Goal: Check status: Check status

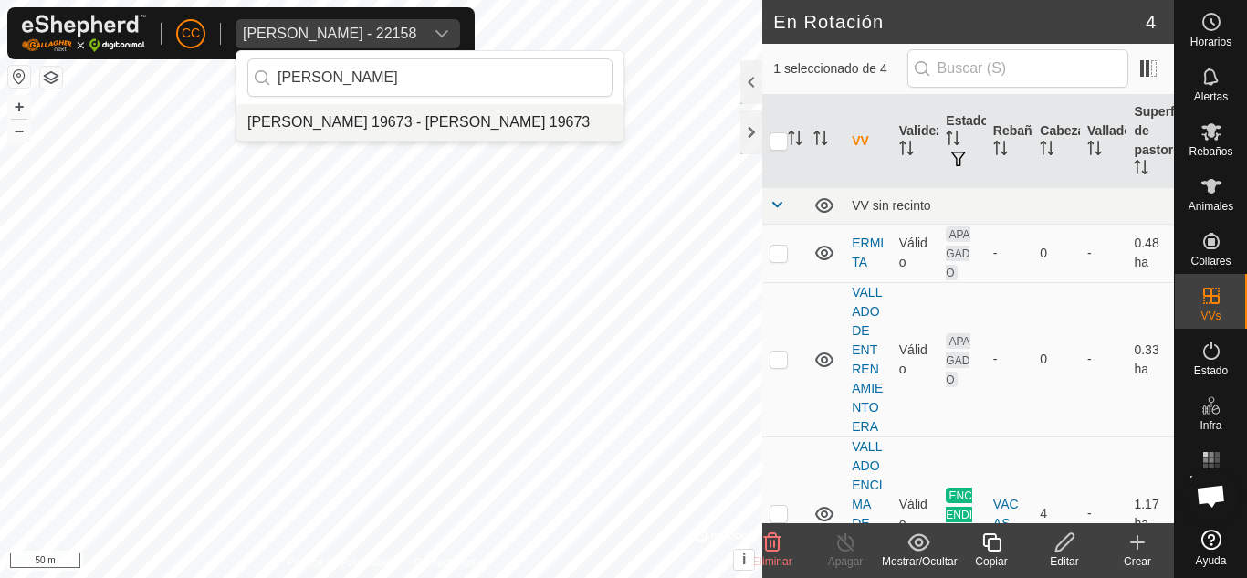
type input "[PERSON_NAME]"
click at [442, 122] on li "[PERSON_NAME] 19673 - [PERSON_NAME] 19673" at bounding box center [430, 122] width 387 height 37
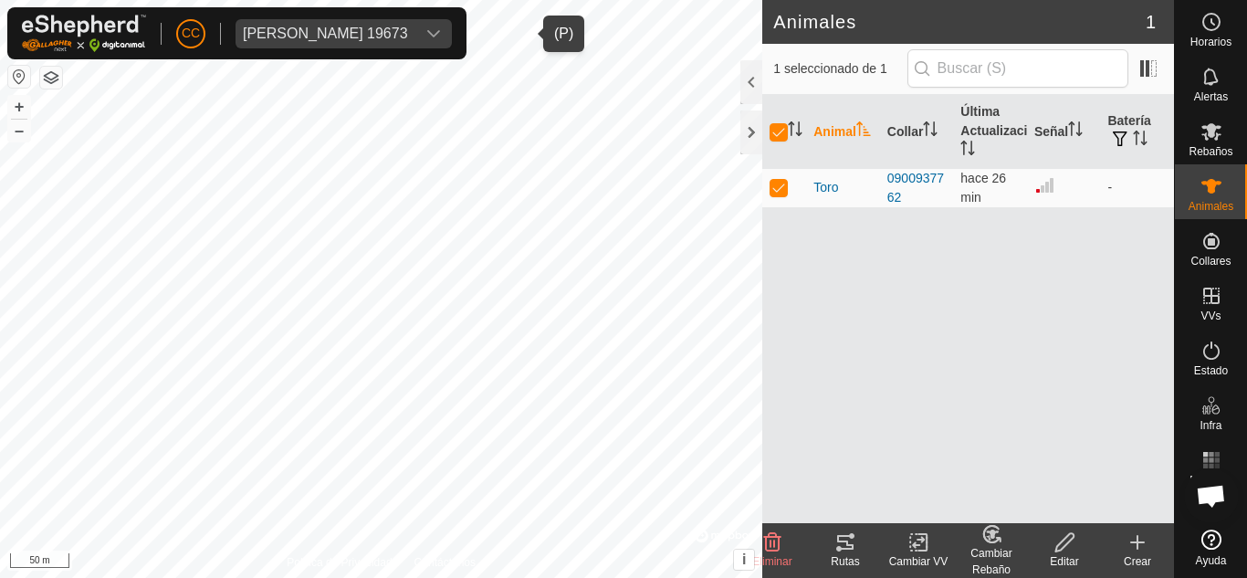
click at [838, 552] on icon at bounding box center [846, 542] width 22 height 22
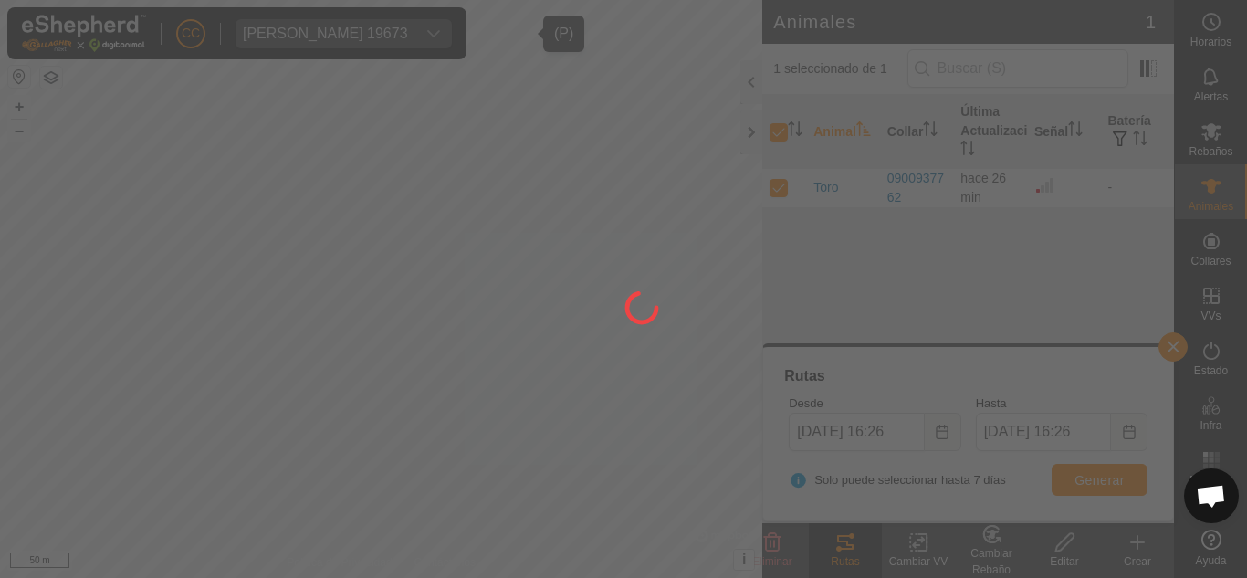
click at [946, 430] on div at bounding box center [623, 289] width 1247 height 578
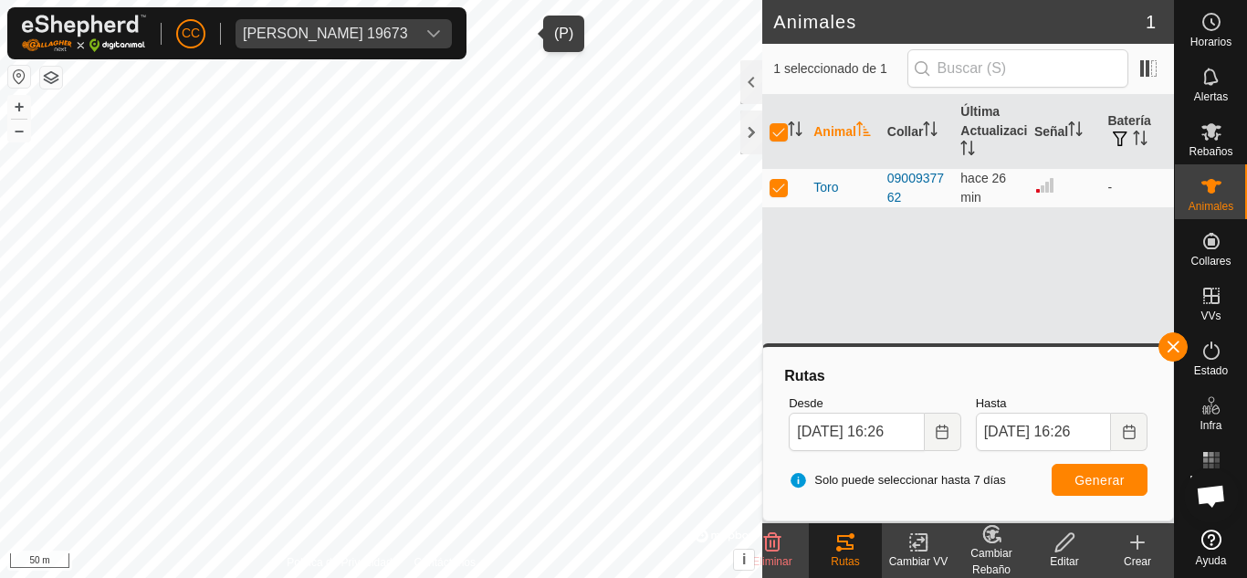
click at [946, 430] on icon "Choose Date" at bounding box center [942, 432] width 12 height 15
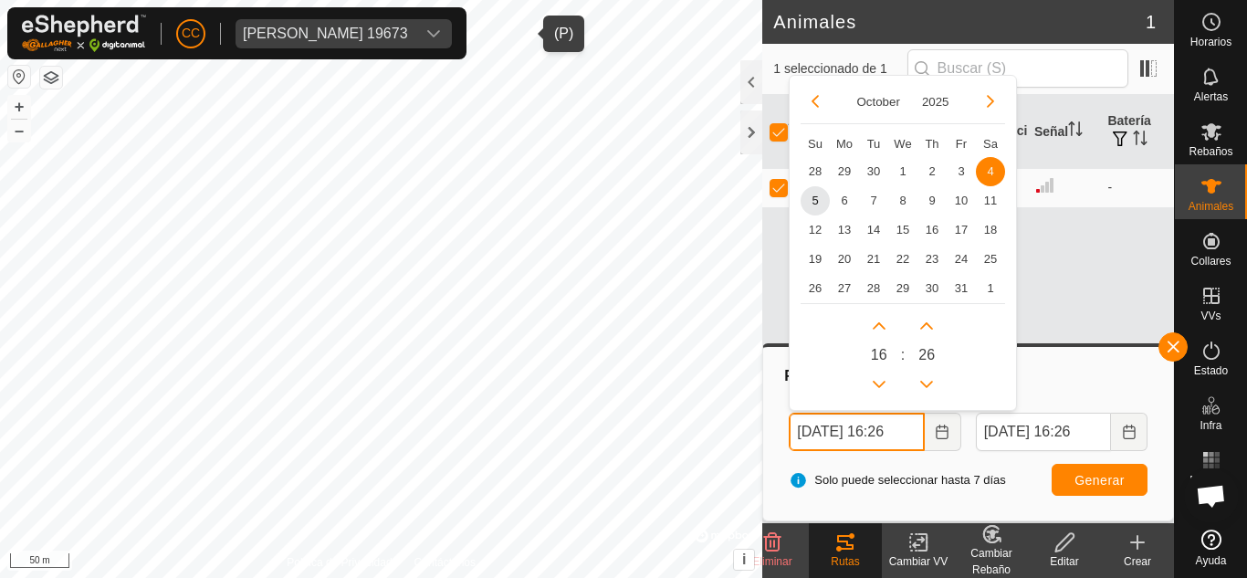
scroll to position [0, 5]
click at [848, 165] on span "29" at bounding box center [844, 170] width 29 height 29
type input "[DATE] 16:26"
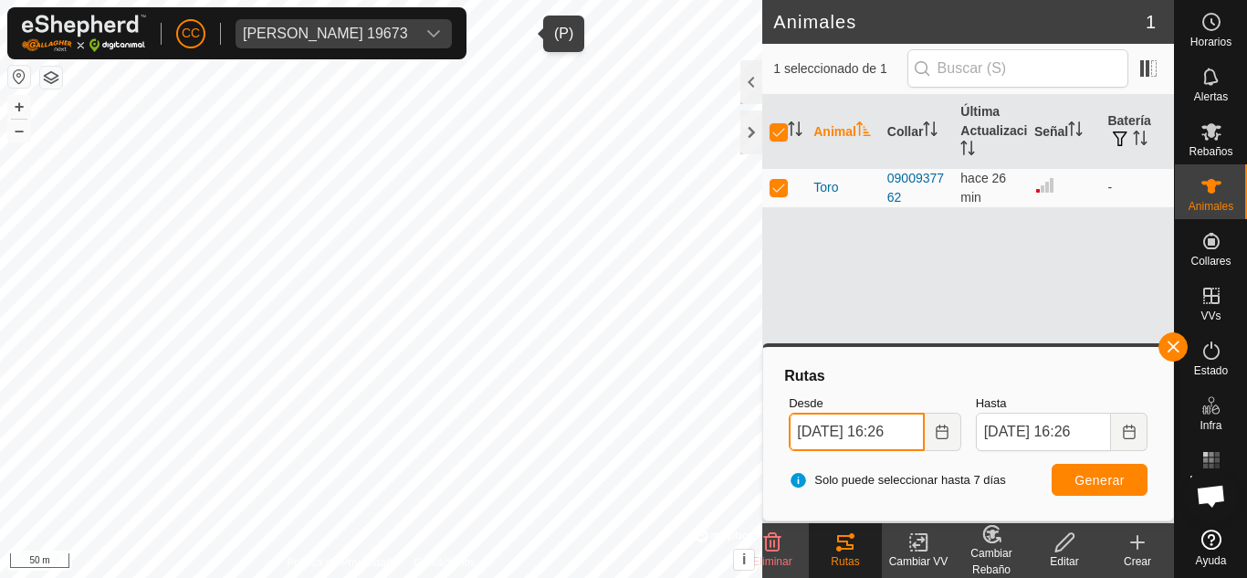
scroll to position [0, 9]
click at [1102, 480] on span "Generar" at bounding box center [1100, 480] width 50 height 15
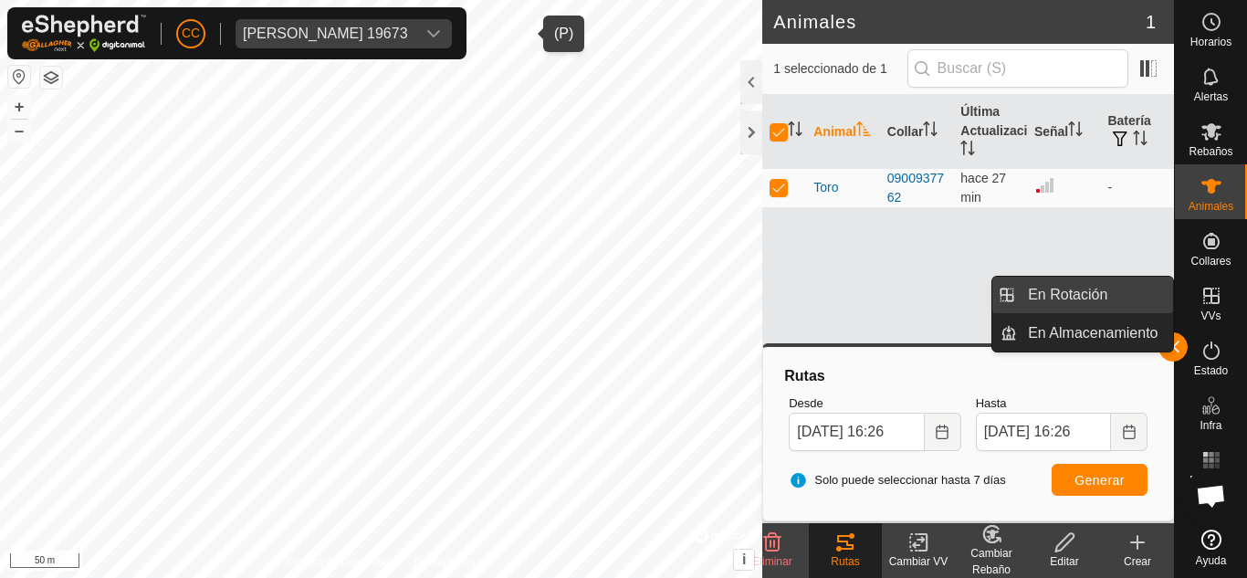
drag, startPoint x: 1148, startPoint y: 295, endPoint x: 1094, endPoint y: 295, distance: 53.9
click at [1094, 295] on link "En Rotación" at bounding box center [1095, 295] width 156 height 37
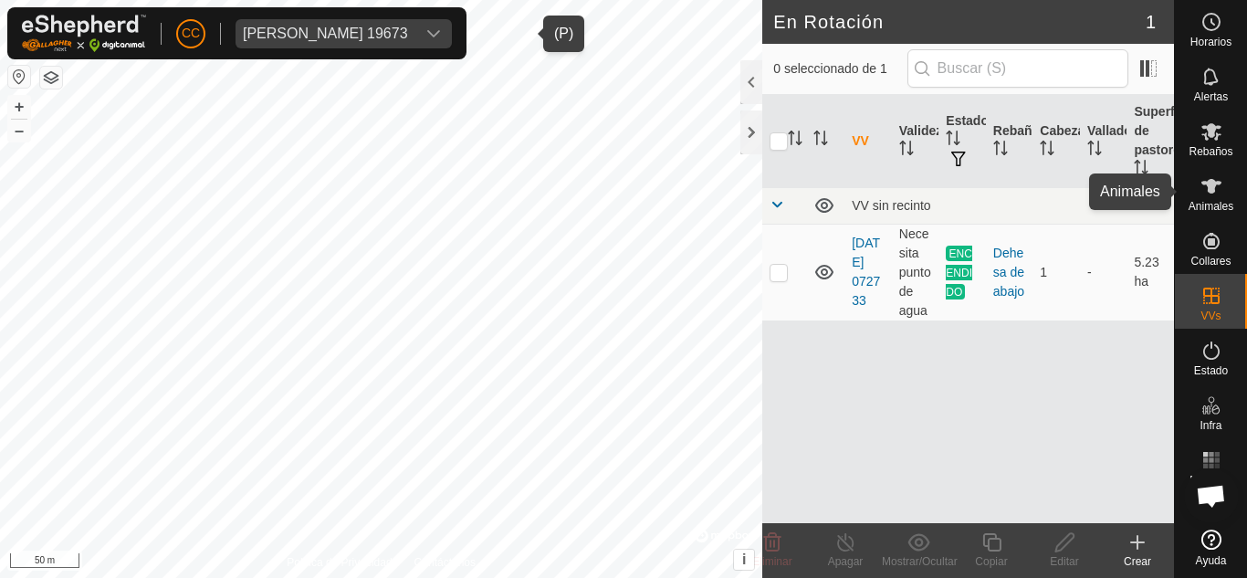
click at [1195, 216] on div "Animales" at bounding box center [1211, 191] width 72 height 55
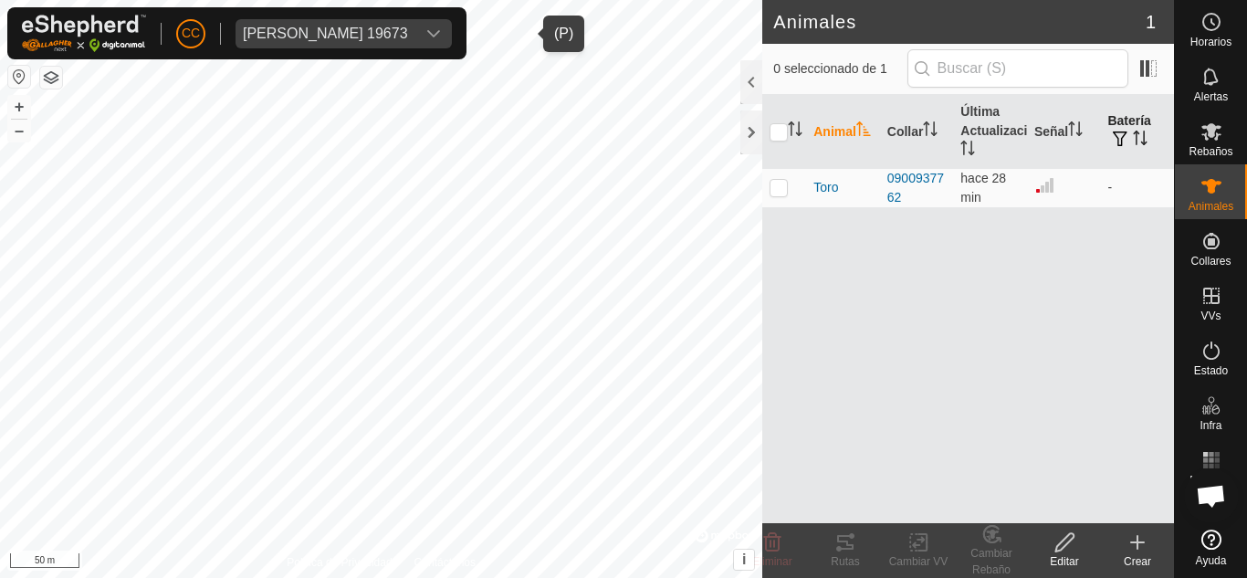
click at [1131, 136] on button "button" at bounding box center [1121, 140] width 26 height 18
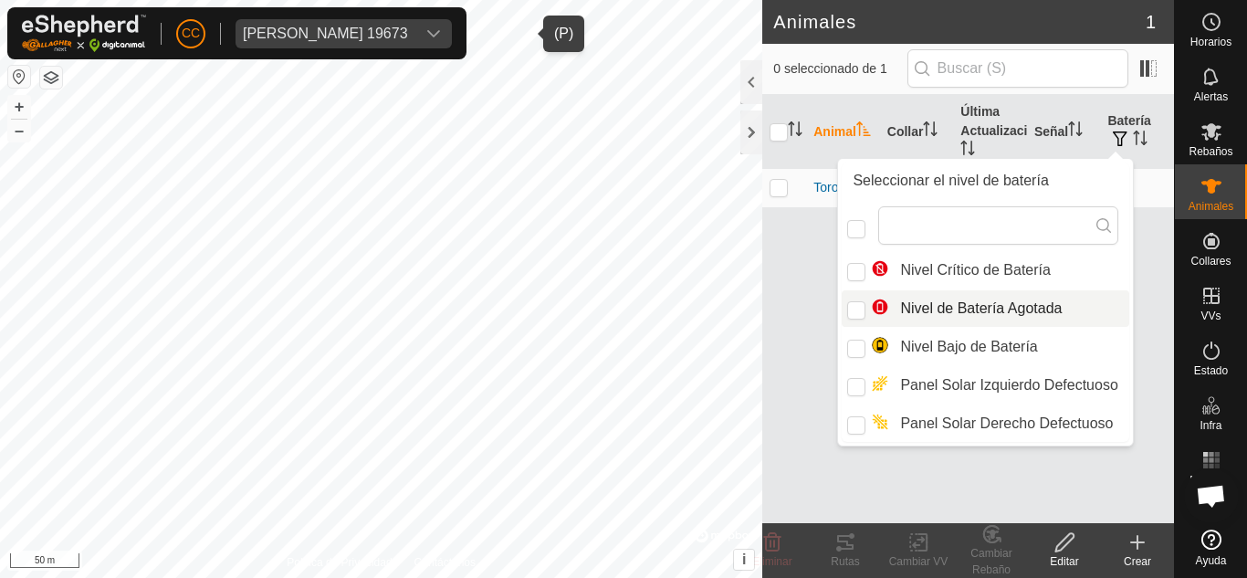
click at [792, 310] on div "Animal Collar Última Actualización Señal Batería Toro 0900937762 hace 28 min -" at bounding box center [968, 309] width 412 height 428
